Goal: Task Accomplishment & Management: Manage account settings

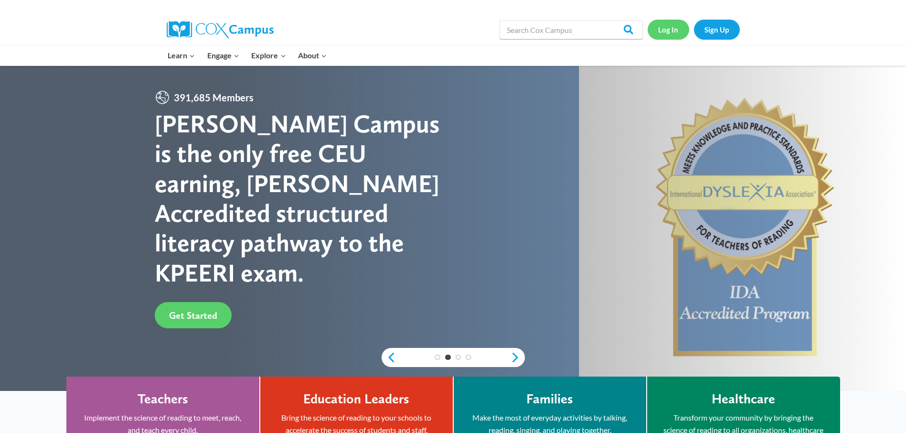
click at [670, 32] on link "Log In" at bounding box center [669, 30] width 42 height 20
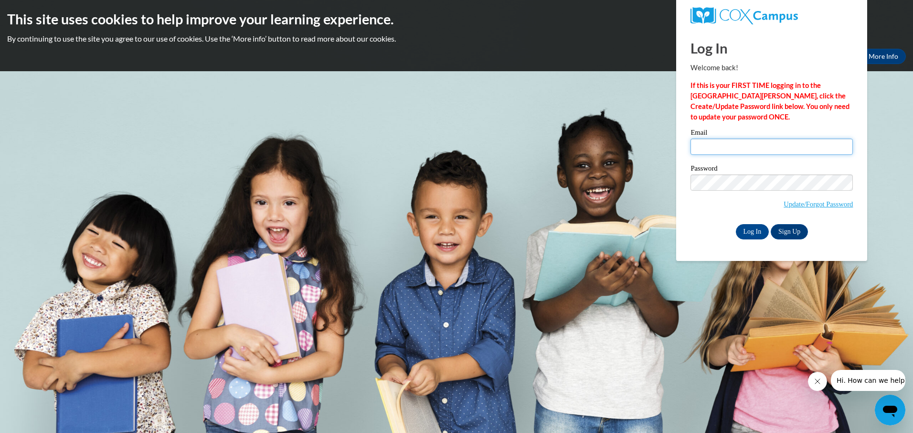
click at [758, 146] on input "Email" at bounding box center [772, 147] width 162 height 16
type input "[EMAIL_ADDRESS][DOMAIN_NAME]"
click at [736, 224] on input "Log In" at bounding box center [752, 231] width 33 height 15
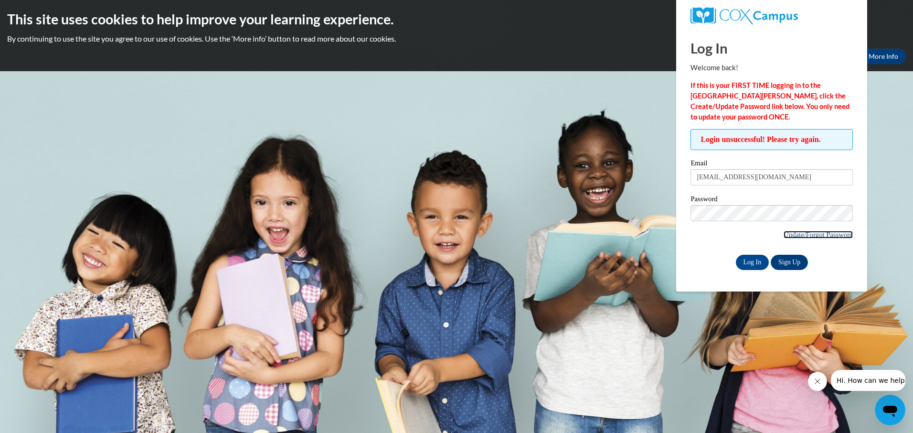
click at [833, 235] on link "Update/Forgot Password" at bounding box center [818, 235] width 69 height 8
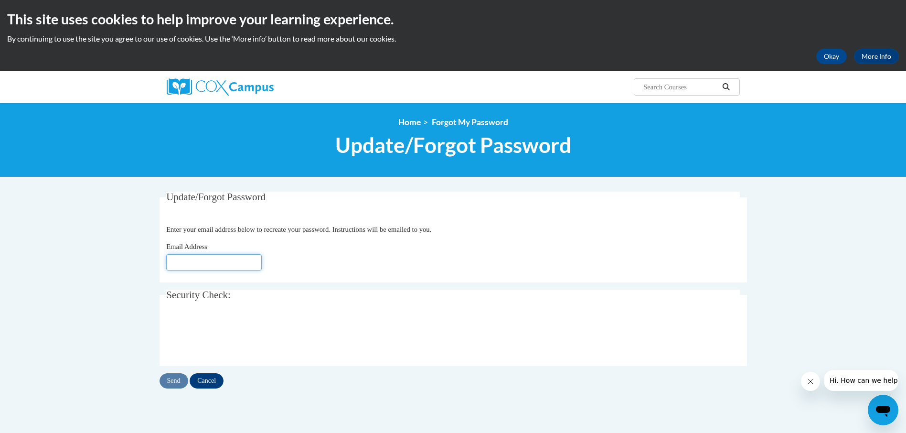
click at [189, 261] on input "Email Address" at bounding box center [214, 262] width 96 height 16
type input "[EMAIL_ADDRESS][DOMAIN_NAME]"
click at [170, 381] on input "Send" at bounding box center [174, 380] width 29 height 15
